Goal: Find specific page/section: Find specific page/section

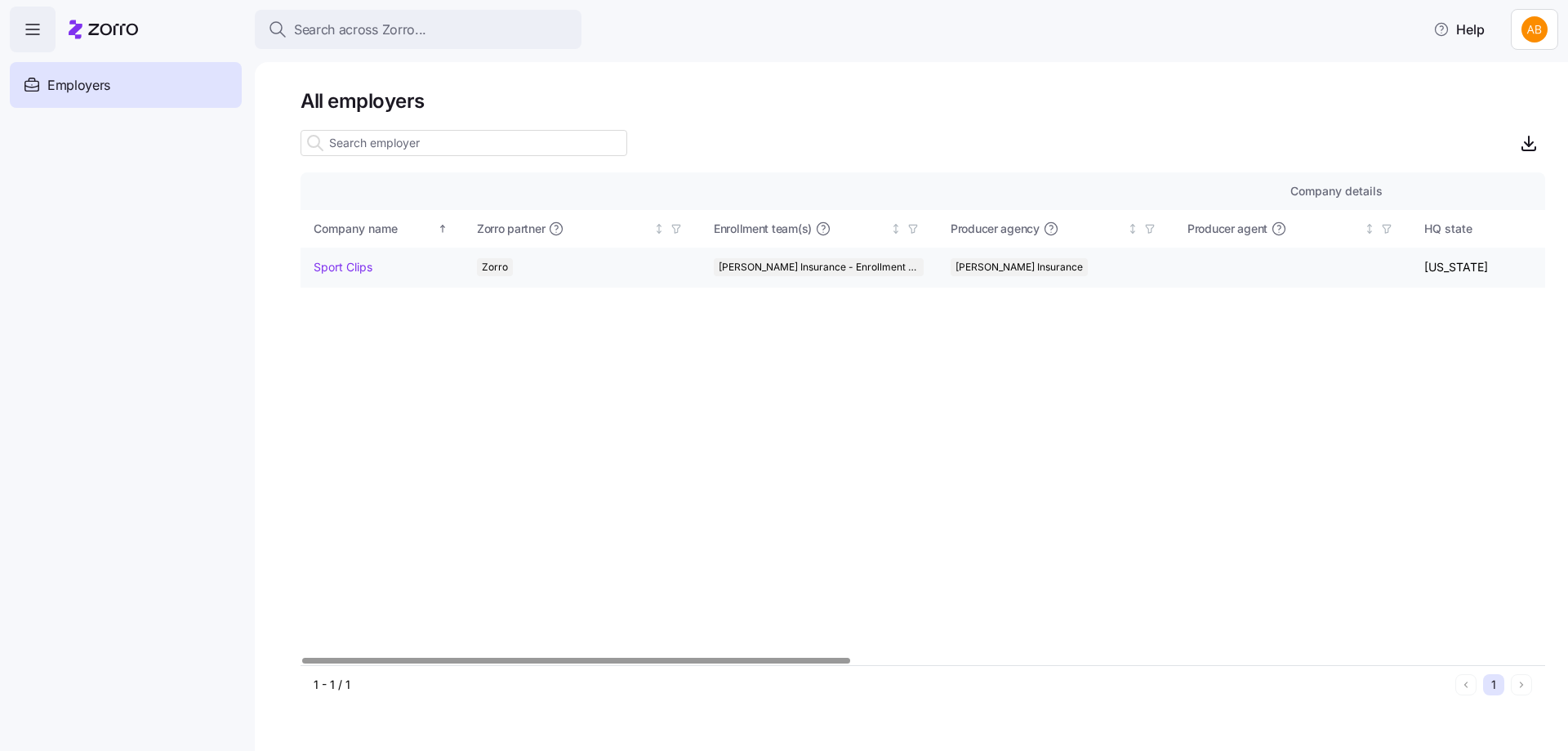
click at [351, 268] on link "Sport Clips" at bounding box center [343, 267] width 59 height 16
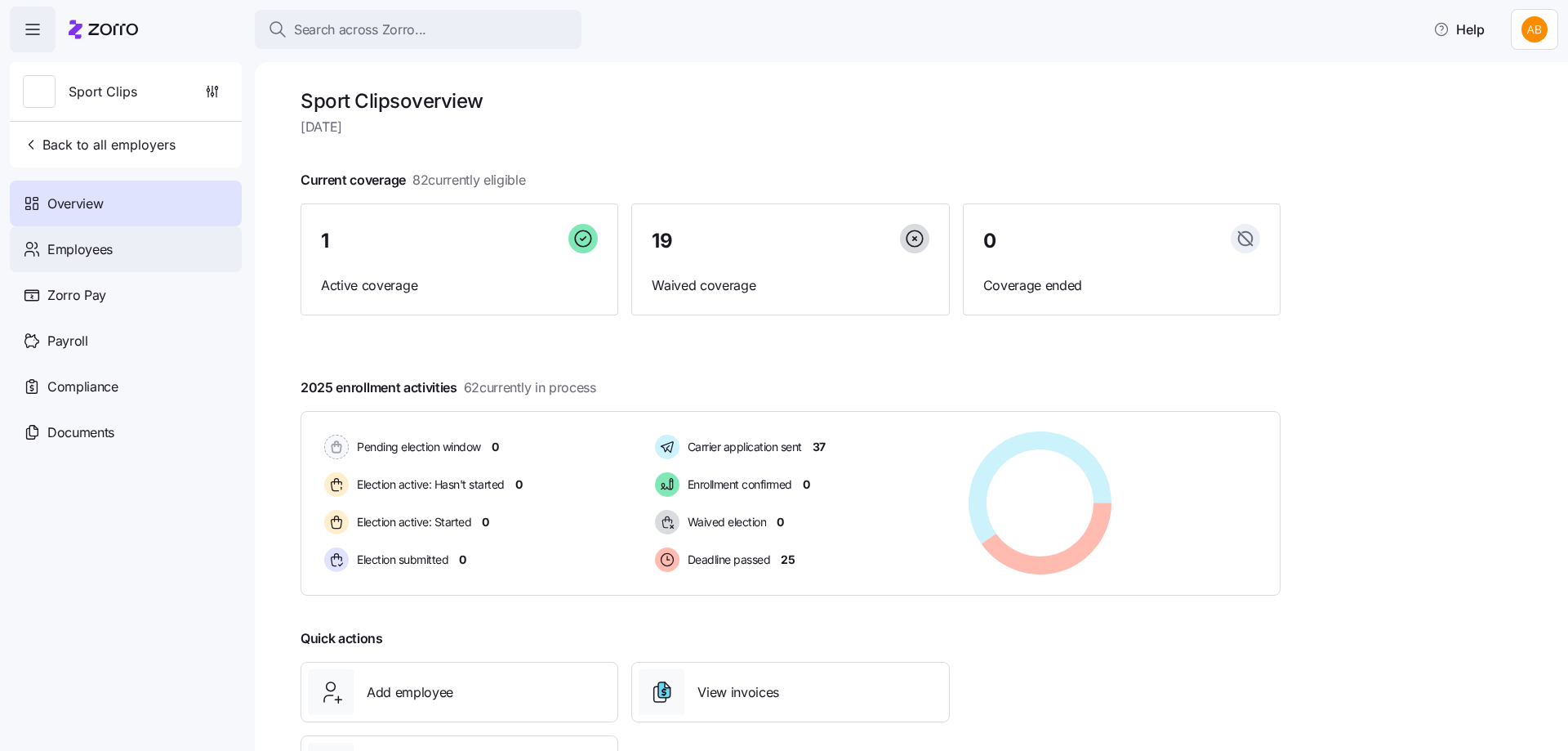
click at [59, 261] on div "Employees" at bounding box center [126, 249] width 232 height 46
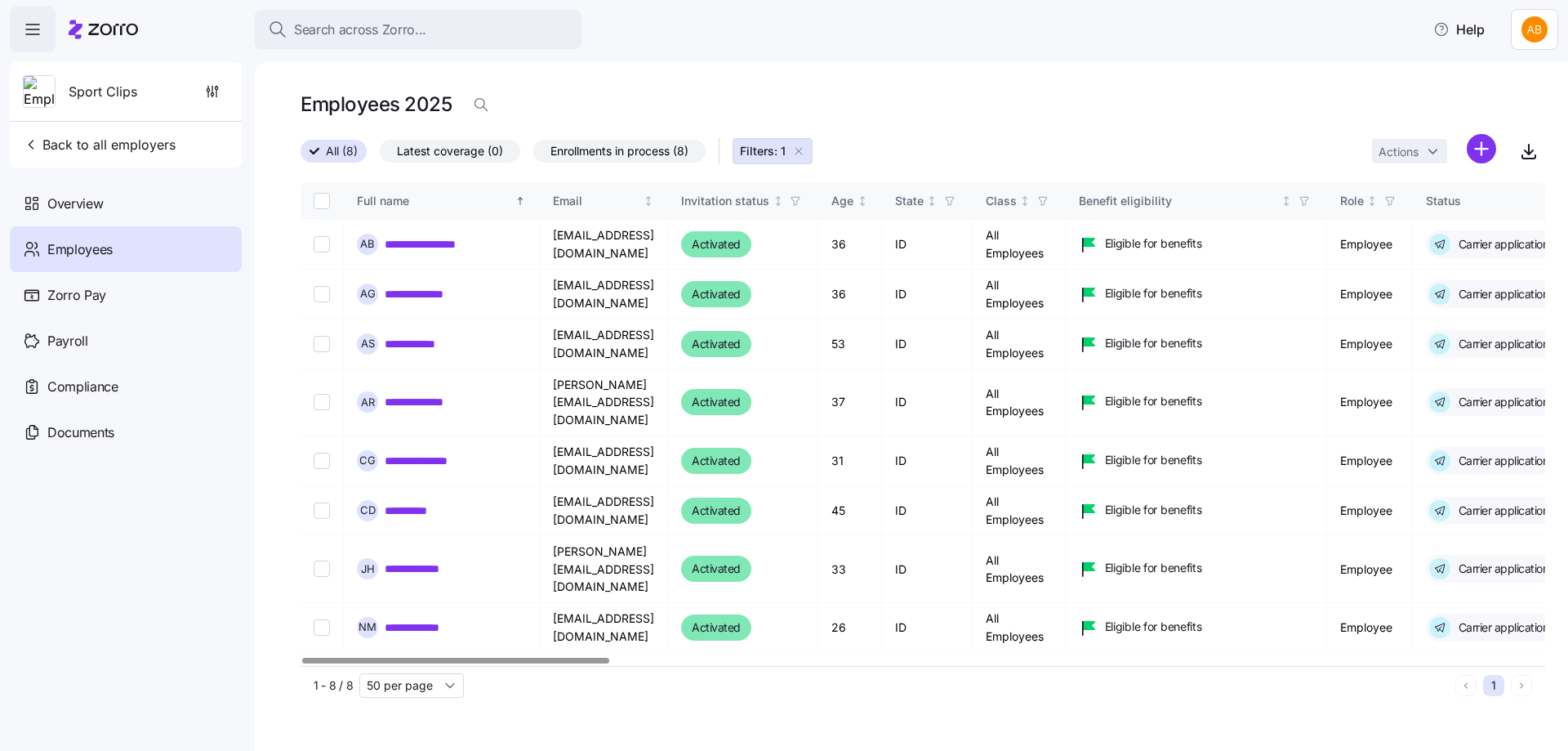
click at [804, 153] on icon "button" at bounding box center [799, 150] width 13 height 13
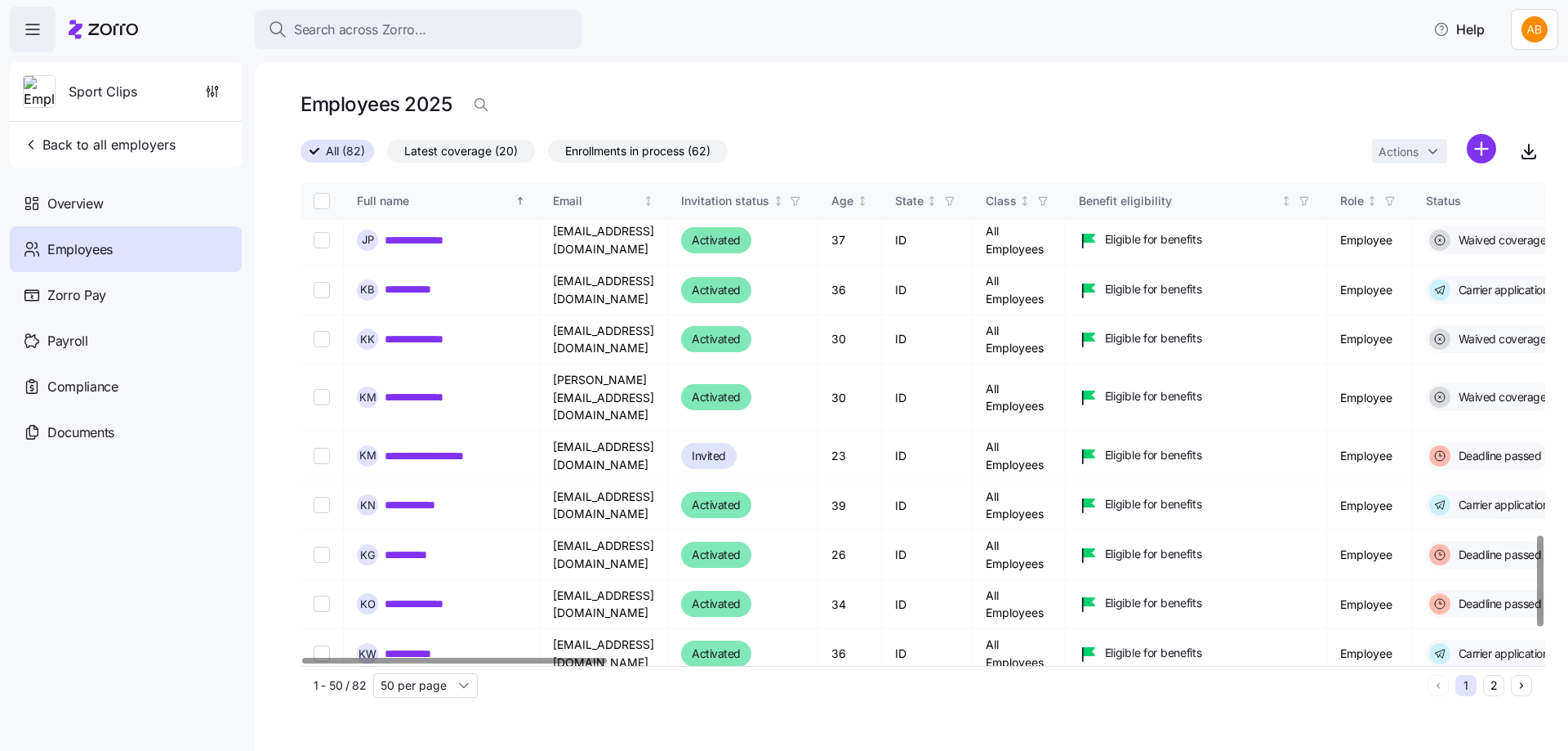
scroll to position [2030, 0]
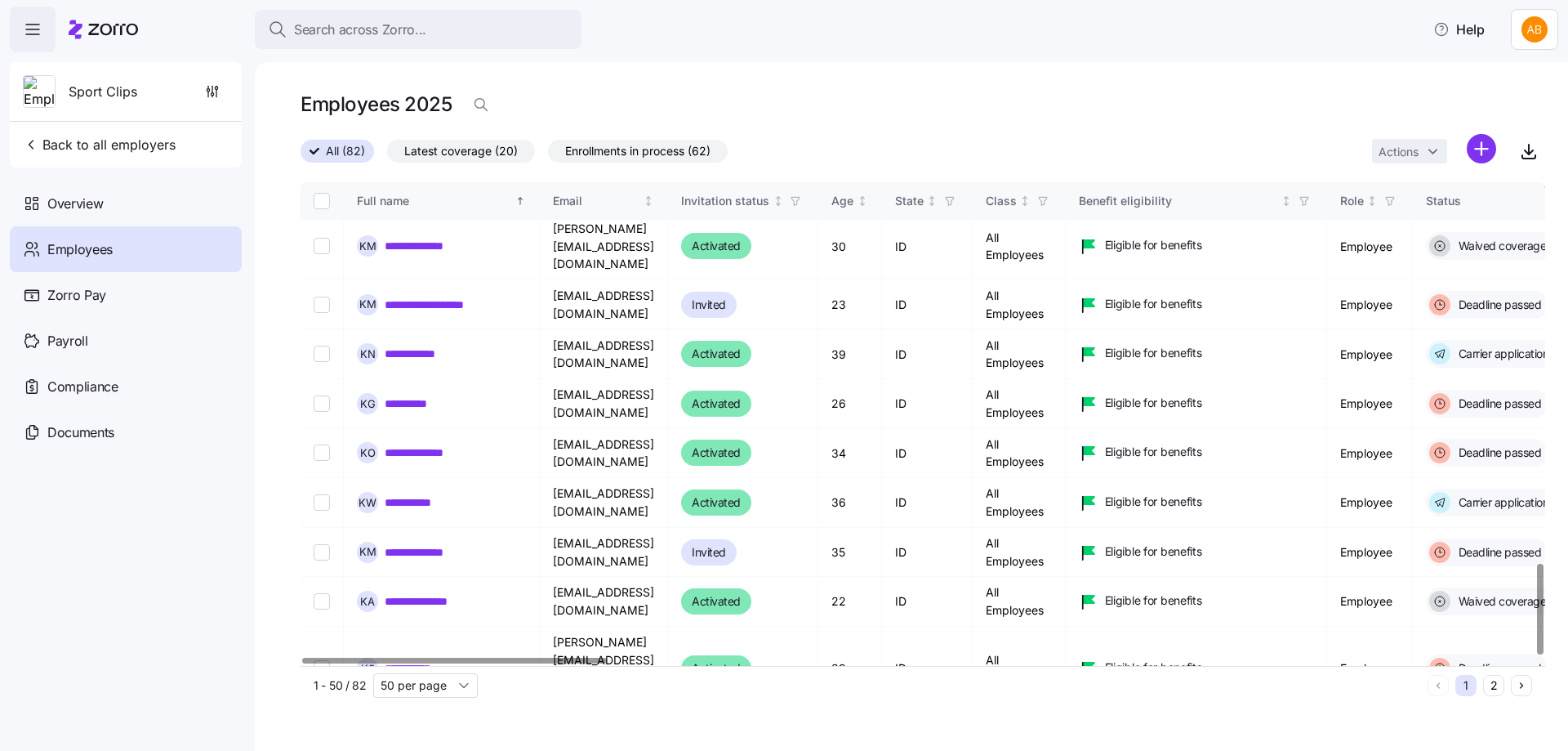
click at [1488, 686] on button "2" at bounding box center [1494, 686] width 21 height 21
